Goal: Task Accomplishment & Management: Manage account settings

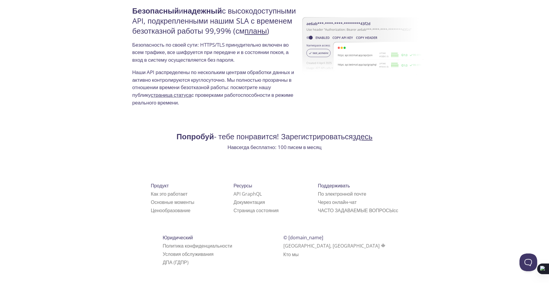
scroll to position [1590, 0]
click at [373, 131] on font "здесь" at bounding box center [363, 136] width 20 height 10
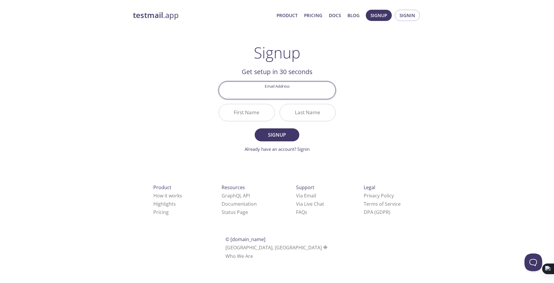
click at [413, 96] on div "testmail .app Product Pricing Docs Blog Signup Signin Signup Get setup in 30 se…" at bounding box center [277, 141] width 302 height 271
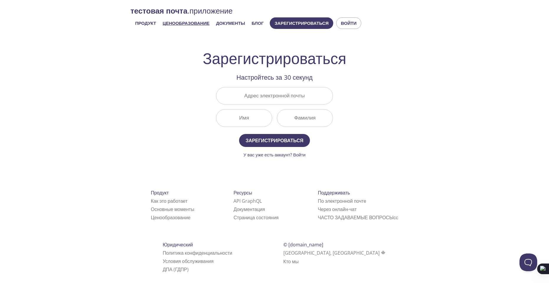
click at [193, 25] on font "Ценообразование" at bounding box center [186, 23] width 47 height 6
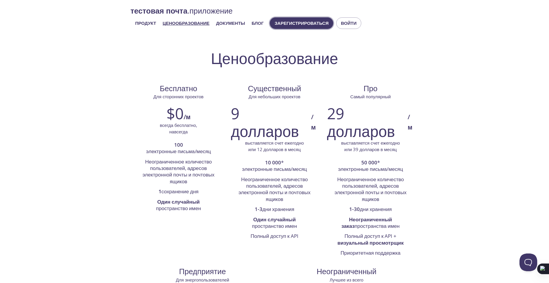
click at [329, 26] on font "Зарегистрироваться" at bounding box center [302, 23] width 54 height 6
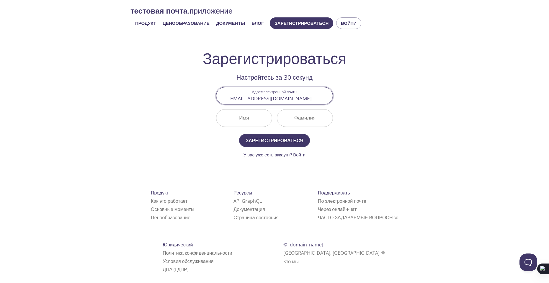
click at [255, 126] on input "Имя" at bounding box center [244, 118] width 56 height 17
click at [323, 104] on input "testmail.subsidize768@passinbox.com" at bounding box center [274, 95] width 116 height 17
click at [315, 104] on input "testmail.subsidize768@passinbox.com" at bounding box center [274, 95] width 116 height 17
drag, startPoint x: 299, startPoint y: 109, endPoint x: 296, endPoint y: 113, distance: 4.7
click at [296, 104] on input "x.com" at bounding box center [274, 95] width 116 height 17
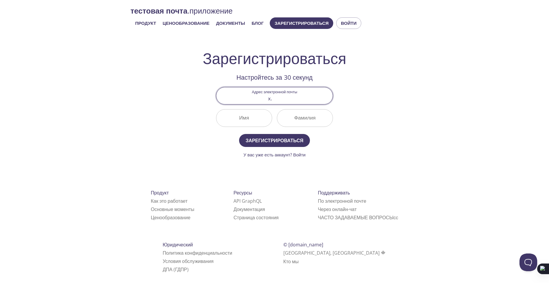
type input "x"
click at [259, 104] on input "Адрес электронной почты" at bounding box center [274, 95] width 116 height 17
paste input "mona.stir980@passinbox.com"
type input "mona.stir980@passinbox.com"
click at [256, 126] on input "Имя" at bounding box center [244, 118] width 56 height 17
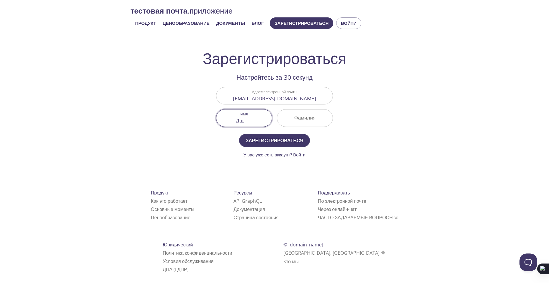
type input "Д"
type input "Lila"
click at [303, 126] on input "Фамилия" at bounding box center [305, 118] width 56 height 17
type input "Kazman"
click at [282, 144] on font "Зарегистрироваться" at bounding box center [275, 140] width 58 height 6
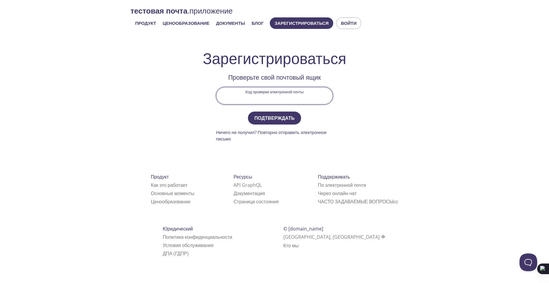
click at [246, 104] on input "Код проверки электронной почты" at bounding box center [274, 95] width 116 height 17
type input "CFH3RWP"
click at [276, 121] on font "Подтверждать" at bounding box center [275, 118] width 40 height 6
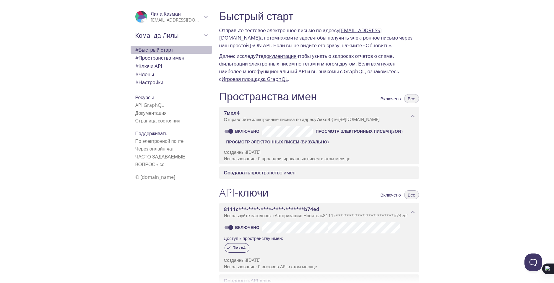
click at [173, 53] on font "Быстрый старт" at bounding box center [156, 49] width 35 height 7
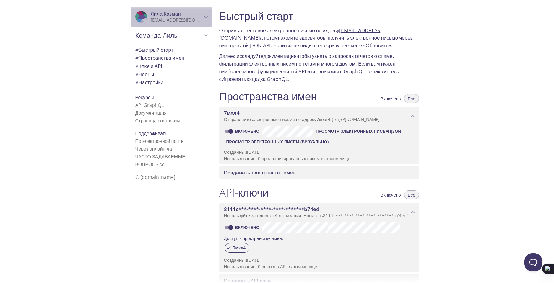
click at [184, 20] on font "mona.stir980@passinbox.com" at bounding box center [186, 20] width 71 height 6
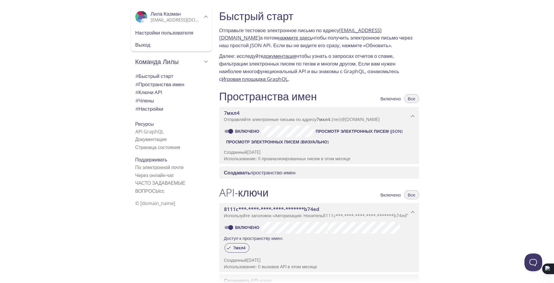
click at [168, 36] on font "Настройки пользователя" at bounding box center [164, 32] width 58 height 7
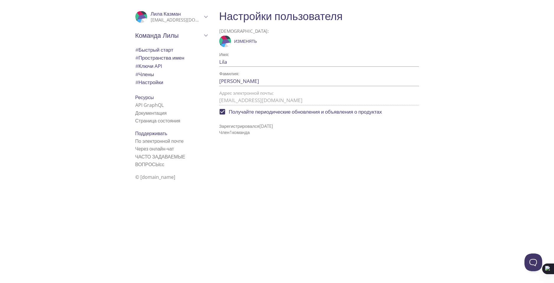
click at [159, 61] on font "Пространства имен" at bounding box center [162, 57] width 46 height 7
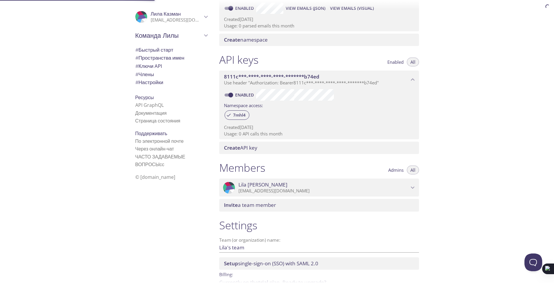
scroll to position [127, 0]
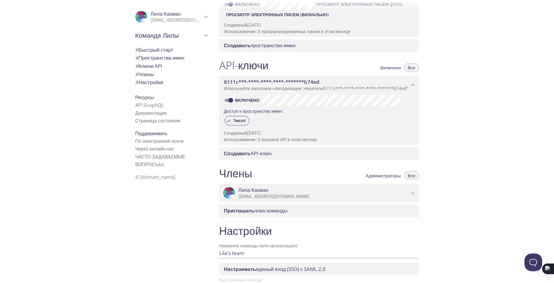
click at [237, 73] on font "API-ключи" at bounding box center [243, 65] width 49 height 15
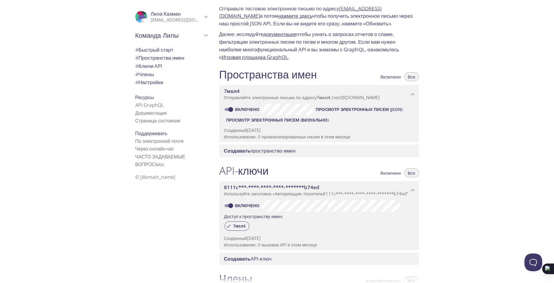
scroll to position [0, 0]
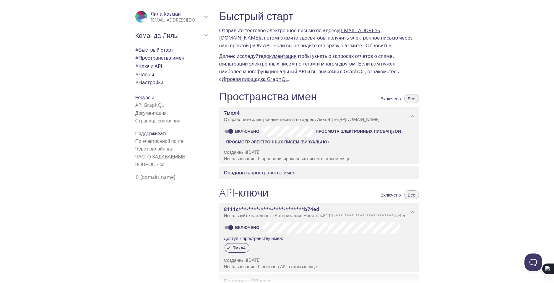
click at [315, 134] on font "Просмотр электронных писем (JSON)" at bounding box center [358, 131] width 87 height 6
click at [146, 39] on font "Команда Лилы" at bounding box center [156, 35] width 43 height 9
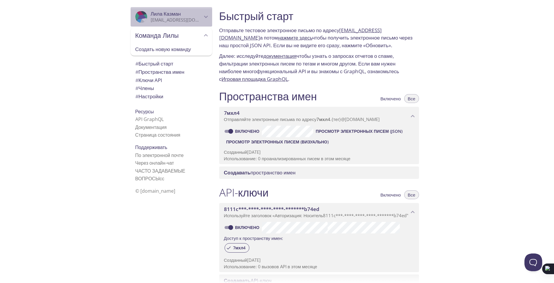
click at [156, 17] on font "Лила" at bounding box center [157, 13] width 12 height 7
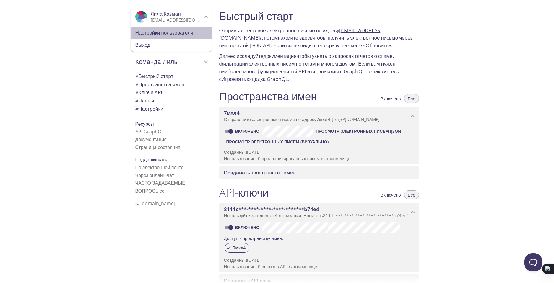
click at [148, 36] on font "Настройки пользователя" at bounding box center [164, 32] width 58 height 7
